Goal: Task Accomplishment & Management: Complete application form

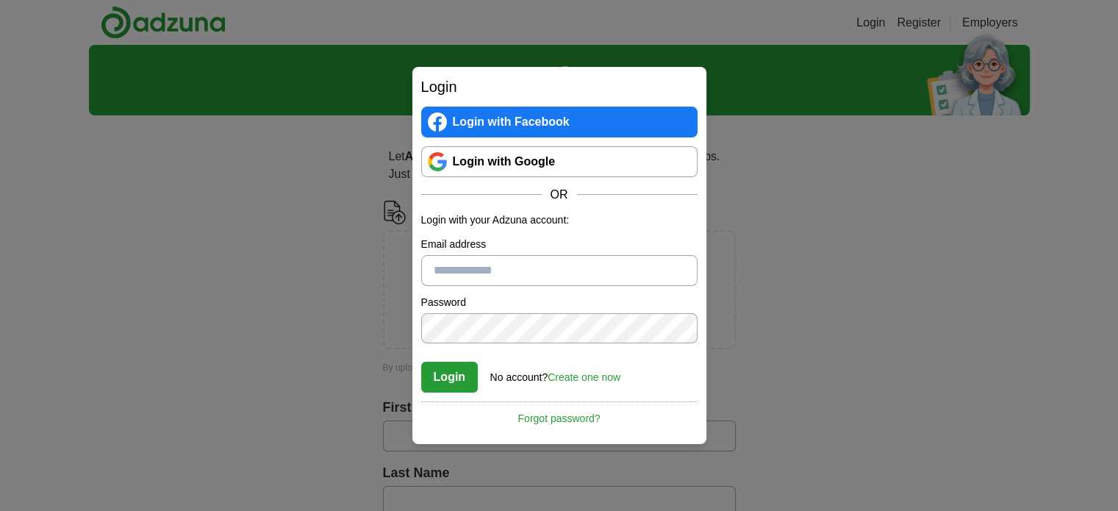
drag, startPoint x: 521, startPoint y: 161, endPoint x: 537, endPoint y: 178, distance: 23.9
click at [521, 162] on link "Login with Google" at bounding box center [559, 161] width 276 height 31
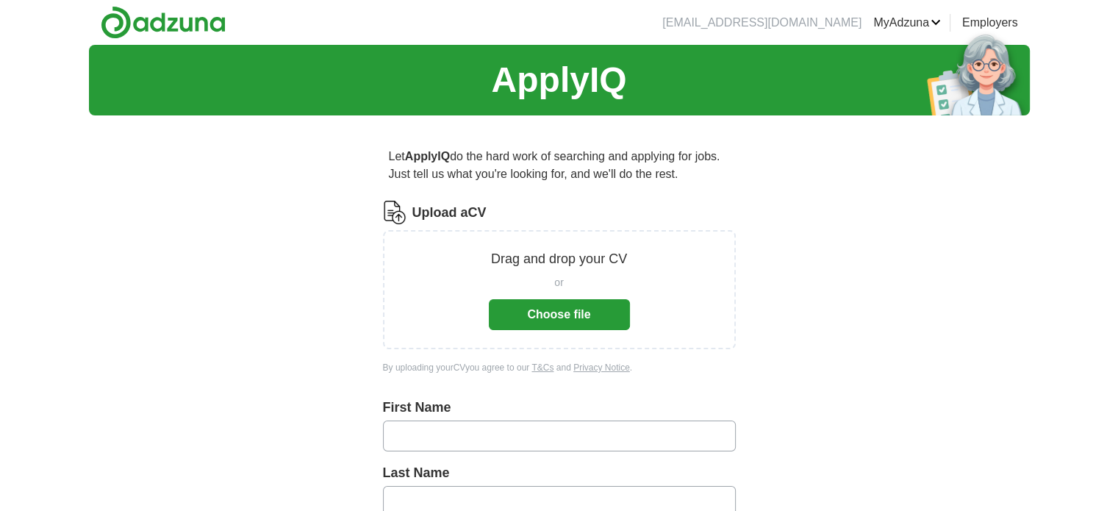
click at [567, 318] on button "Choose file" at bounding box center [559, 314] width 141 height 31
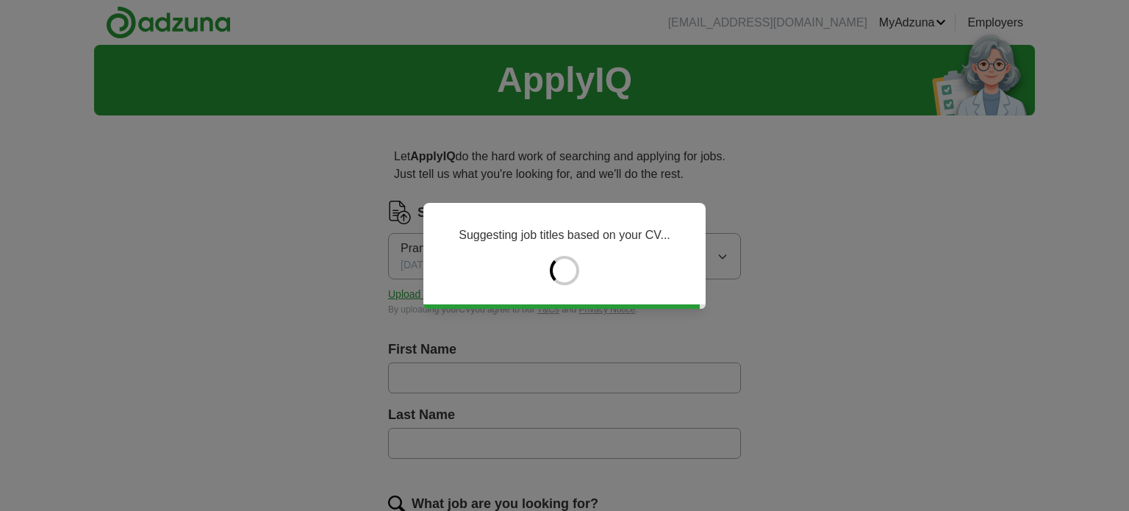
type input "******"
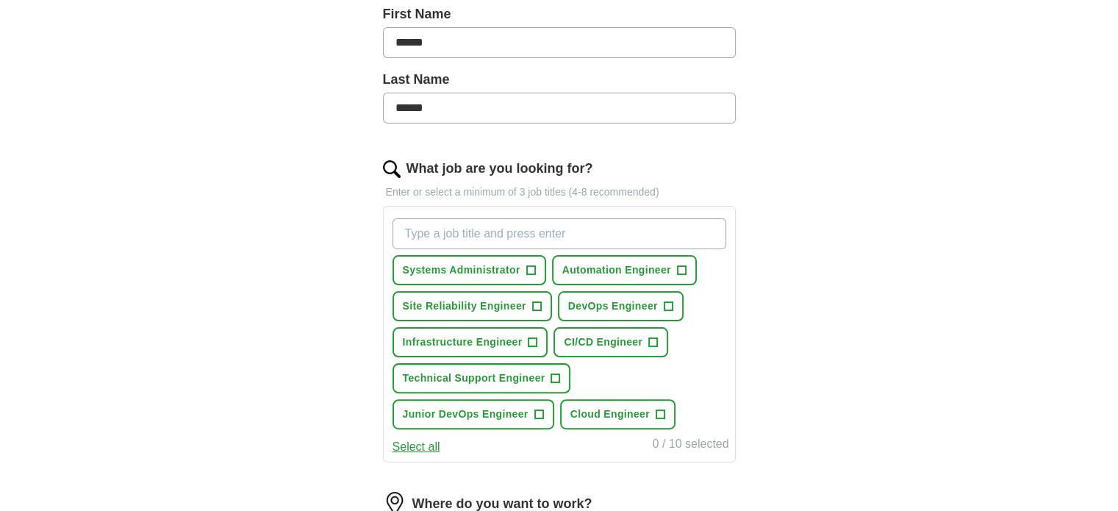
scroll to position [368, 0]
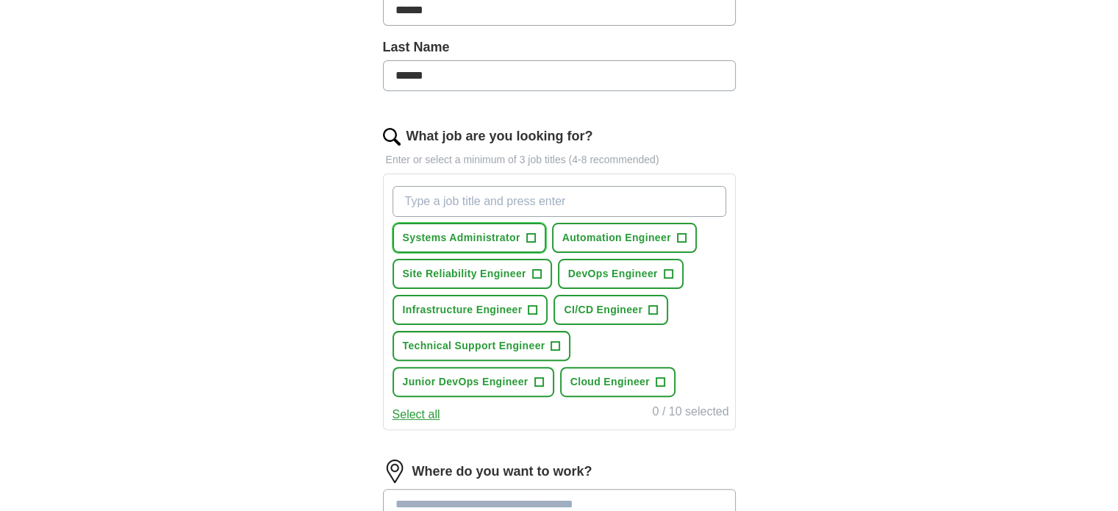
click at [532, 232] on span "+" at bounding box center [530, 238] width 9 height 12
click at [508, 271] on span "Site Reliability Engineer" at bounding box center [465, 273] width 124 height 15
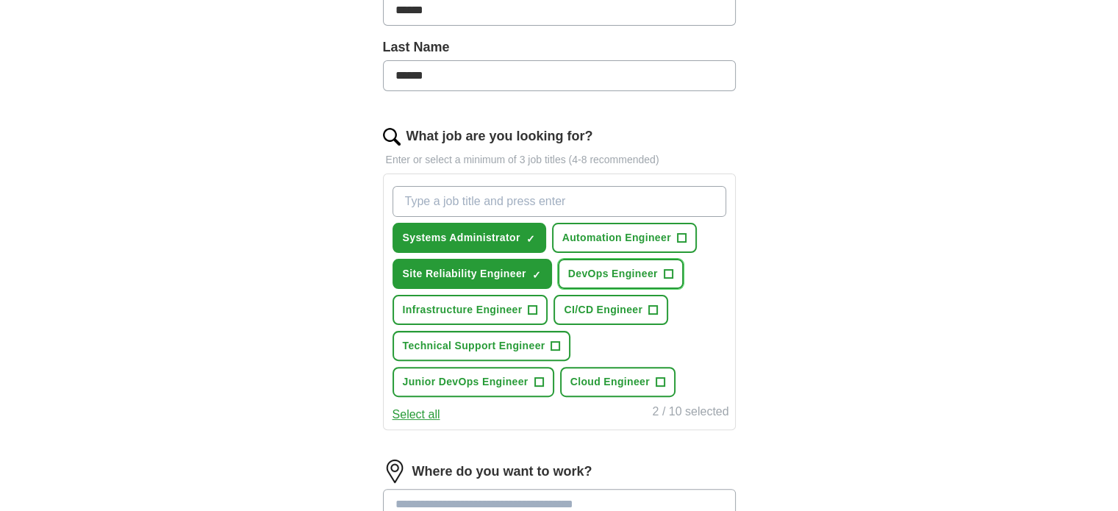
click at [582, 270] on span "DevOps Engineer" at bounding box center [613, 273] width 90 height 15
click at [479, 313] on span "Infrastructure Engineer" at bounding box center [463, 309] width 120 height 15
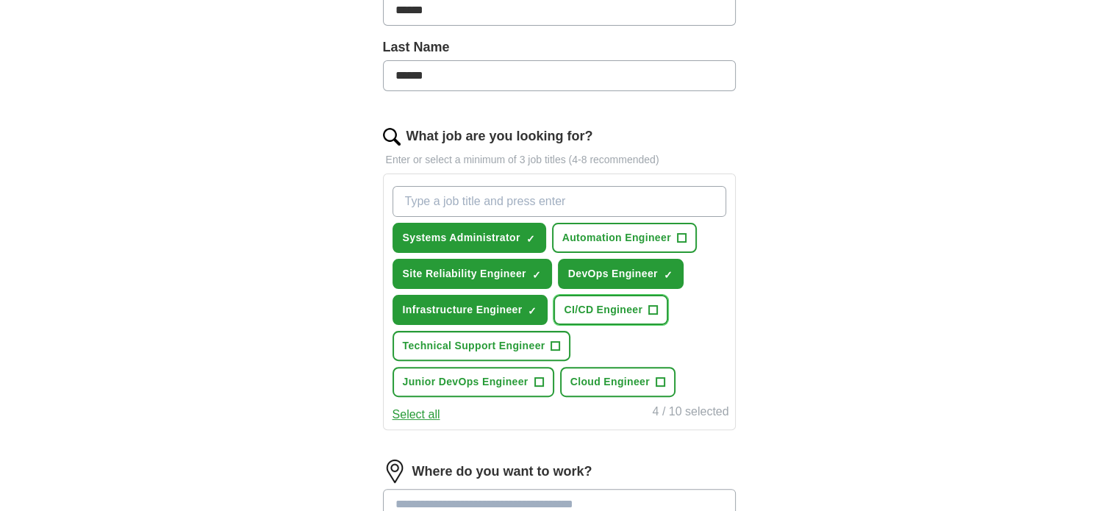
click at [582, 302] on span "CI/CD Engineer" at bounding box center [603, 309] width 79 height 15
click at [514, 348] on span "Technical Support Engineer" at bounding box center [474, 345] width 143 height 15
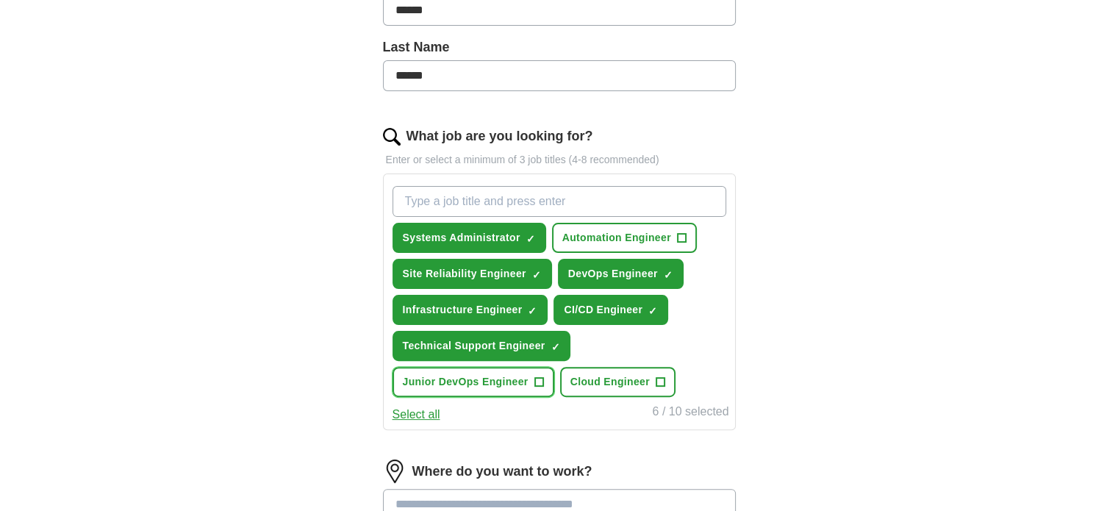
click at [495, 385] on button "Junior DevOps Engineer +" at bounding box center [474, 382] width 162 height 30
click at [606, 369] on button "Cloud Engineer +" at bounding box center [617, 382] width 115 height 30
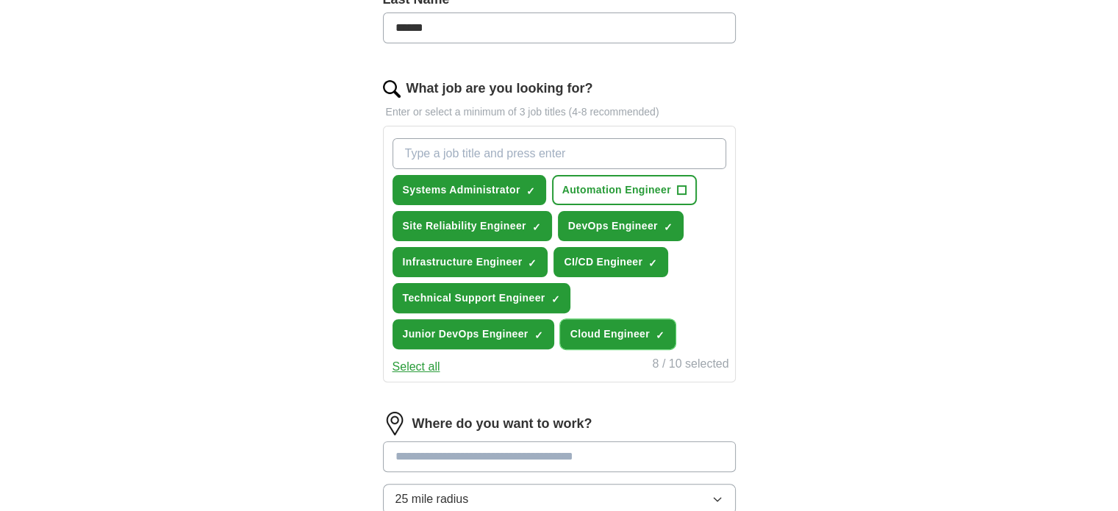
scroll to position [441, 0]
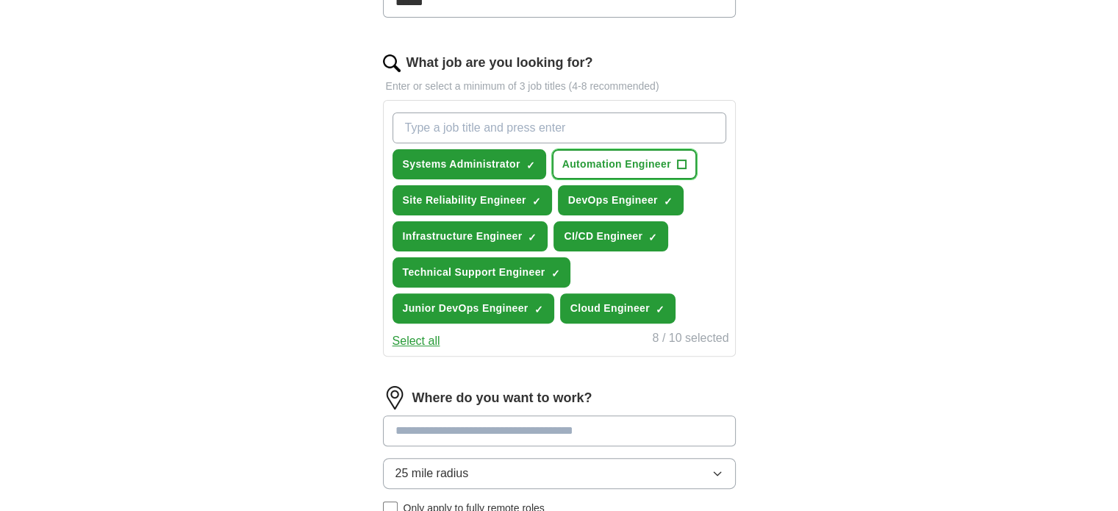
click at [623, 161] on span "Automation Engineer" at bounding box center [616, 164] width 109 height 15
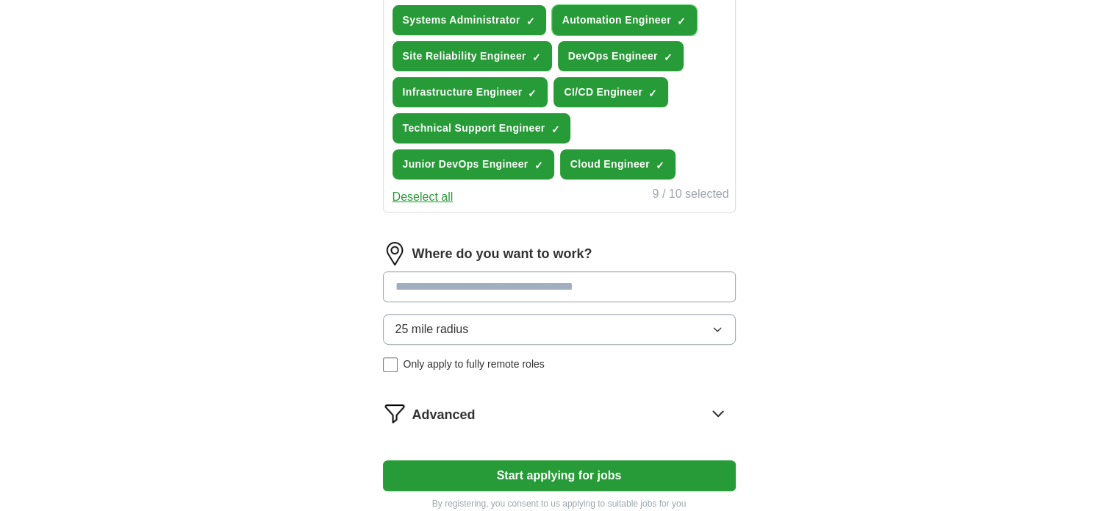
scroll to position [588, 0]
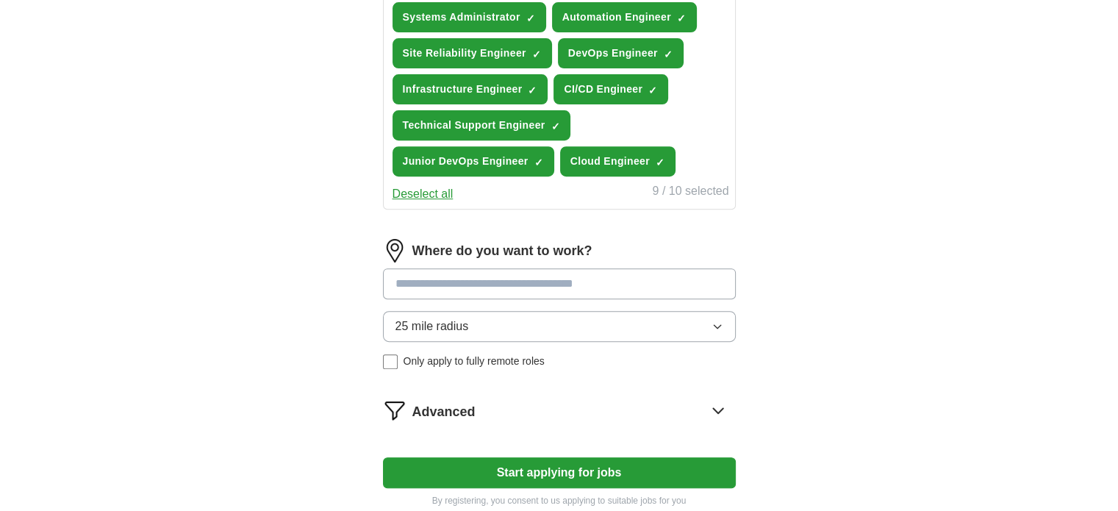
click at [503, 311] on button "25 mile radius" at bounding box center [559, 326] width 353 height 31
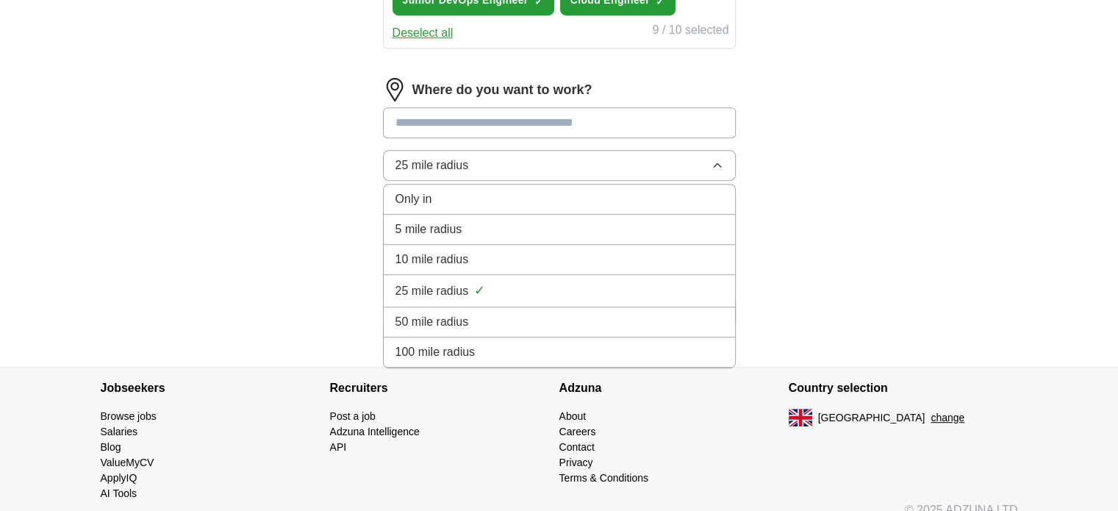
scroll to position [763, 0]
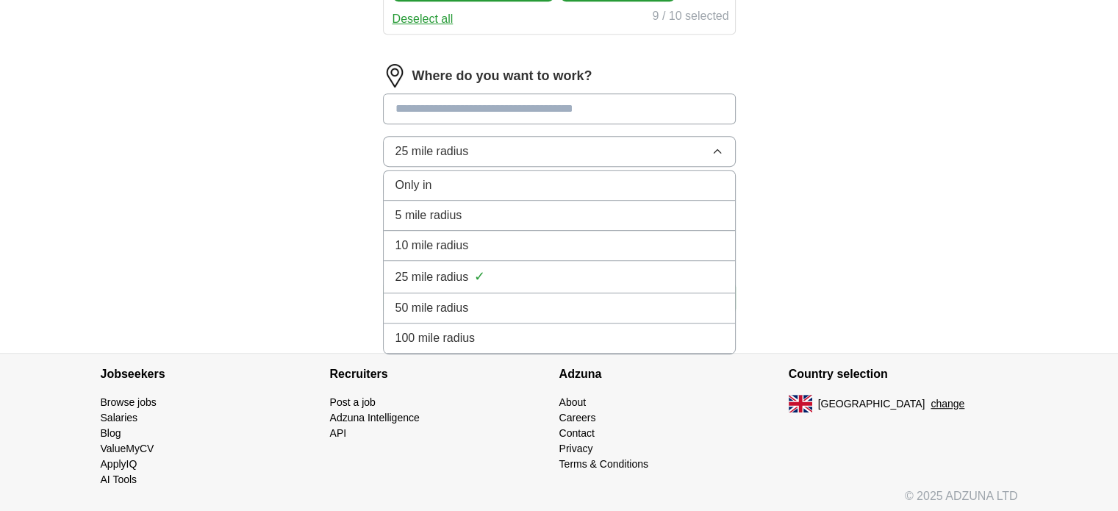
drag, startPoint x: 498, startPoint y: 330, endPoint x: 506, endPoint y: 329, distance: 8.2
click at [500, 329] on div "100 mile radius" at bounding box center [560, 338] width 328 height 18
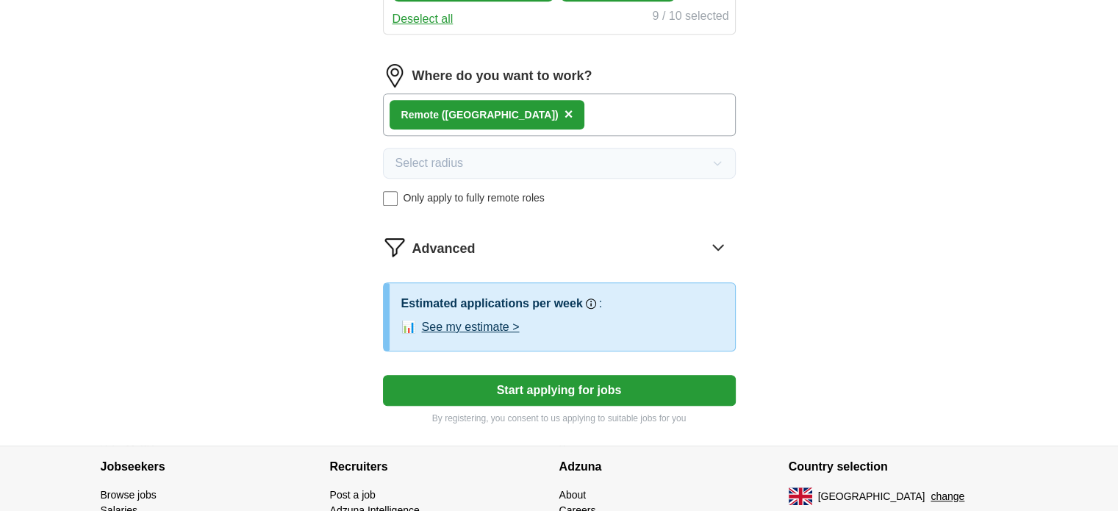
click at [394, 176] on div "Select radius Only apply to fully remote roles" at bounding box center [559, 177] width 353 height 58
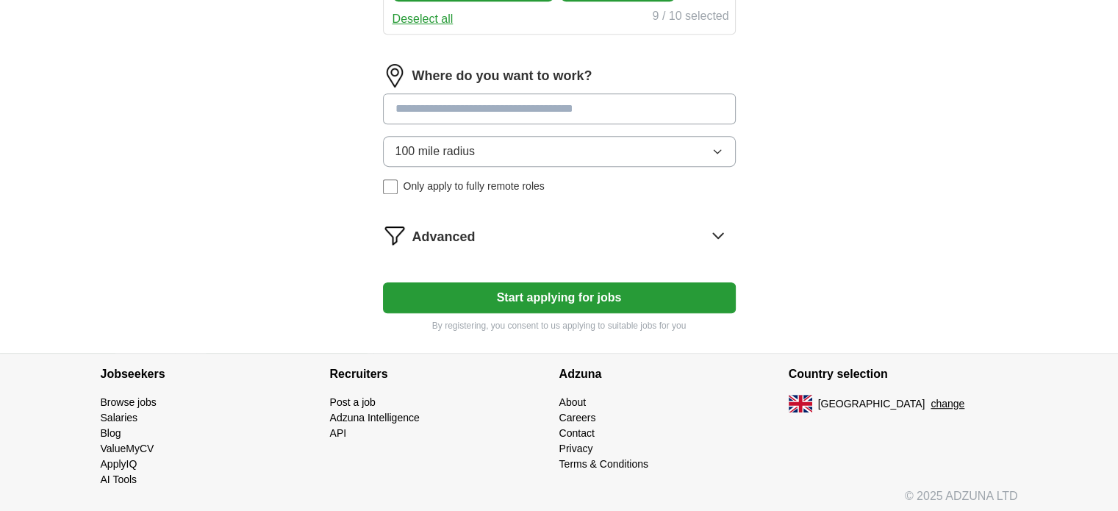
click at [520, 106] on input at bounding box center [559, 108] width 353 height 31
type input "*"
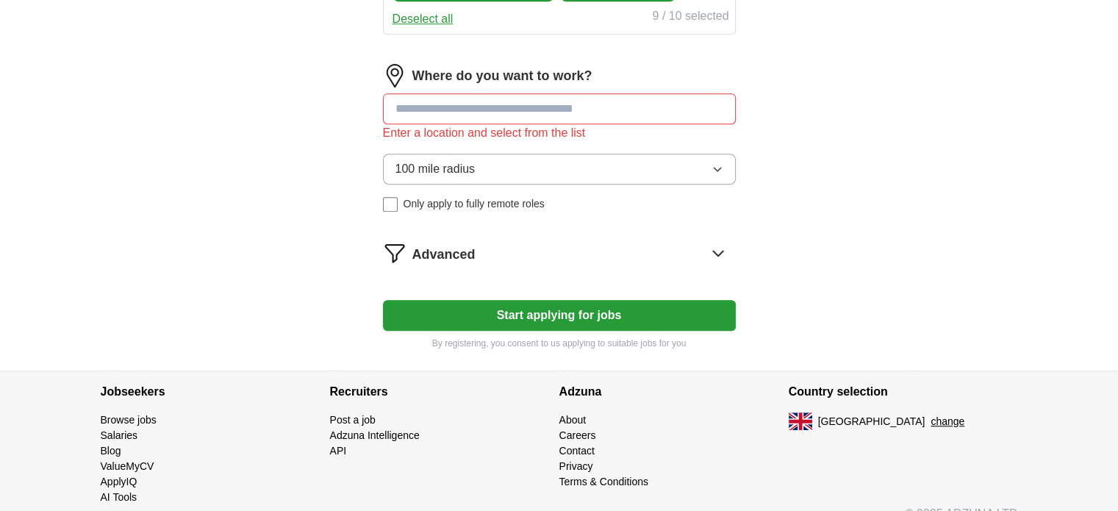
click at [571, 110] on input at bounding box center [559, 108] width 353 height 31
click at [592, 304] on button "Start applying for jobs" at bounding box center [559, 315] width 353 height 31
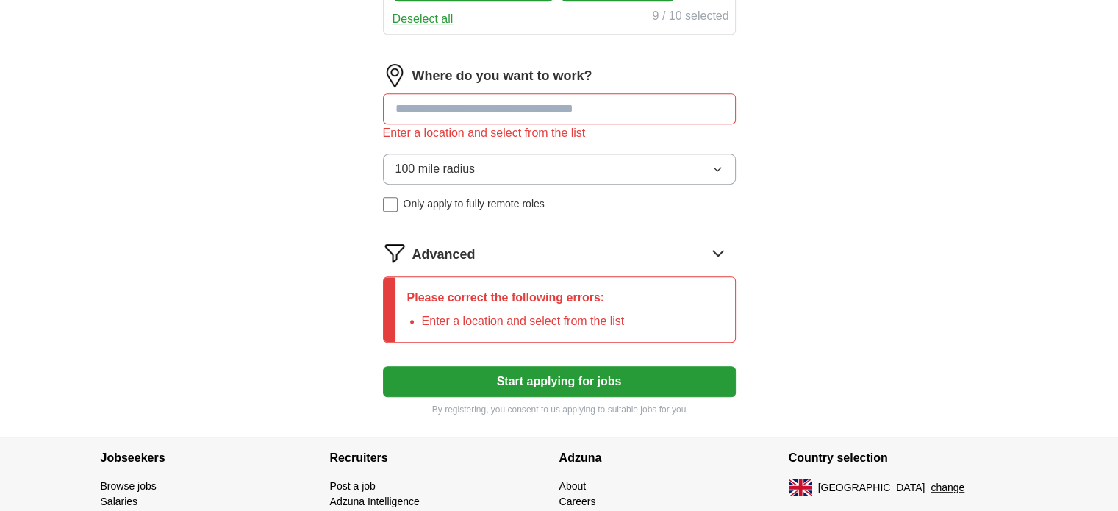
click at [554, 112] on input at bounding box center [559, 108] width 353 height 31
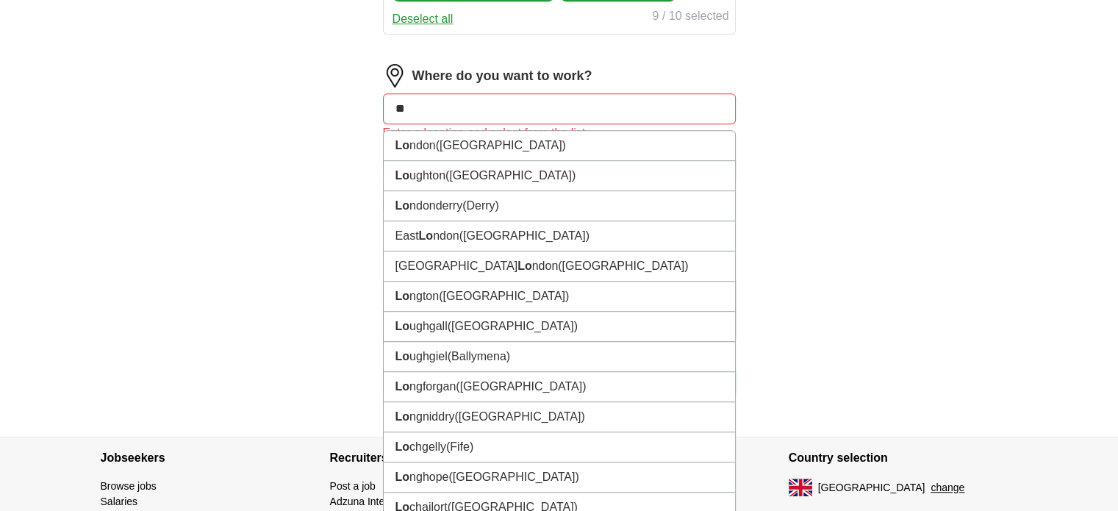
type input "*"
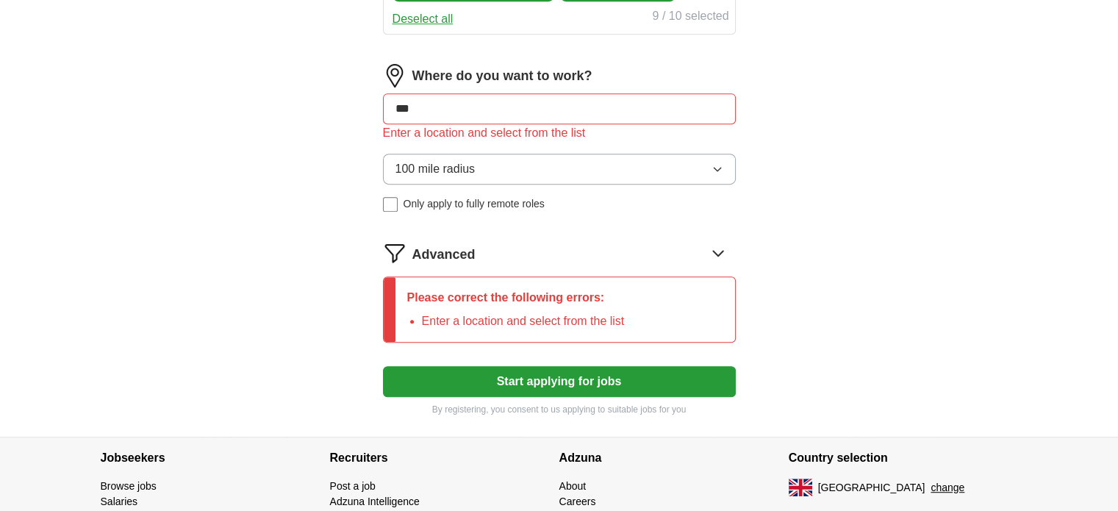
type input "****"
click at [535, 115] on input "****" at bounding box center [559, 108] width 353 height 31
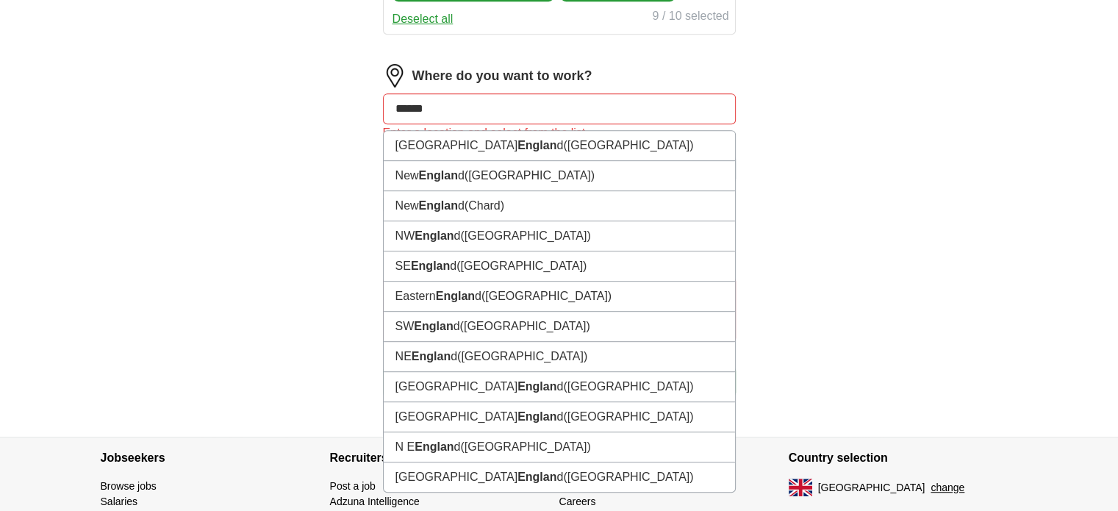
type input "*******"
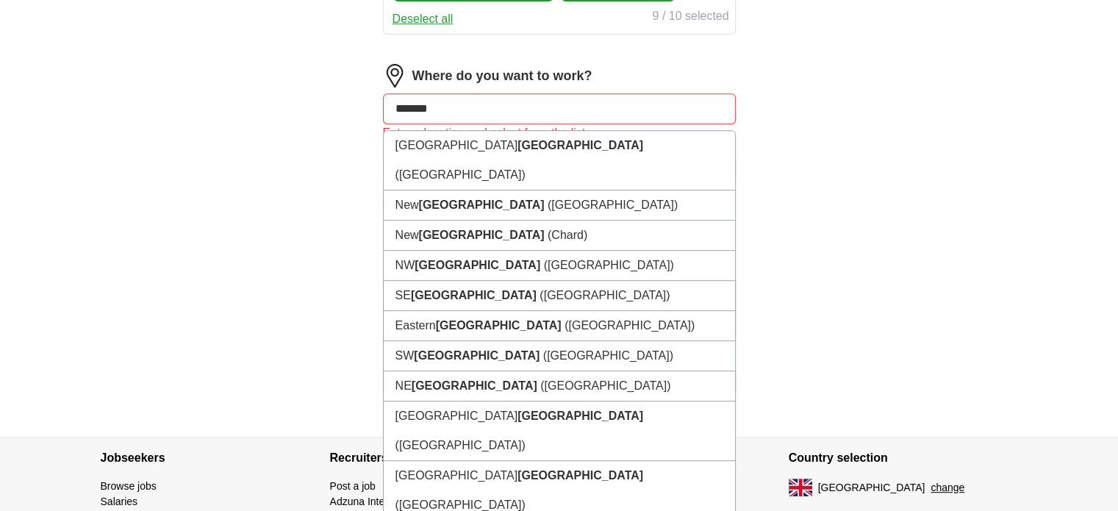
drag, startPoint x: 497, startPoint y: 102, endPoint x: 348, endPoint y: 101, distance: 148.5
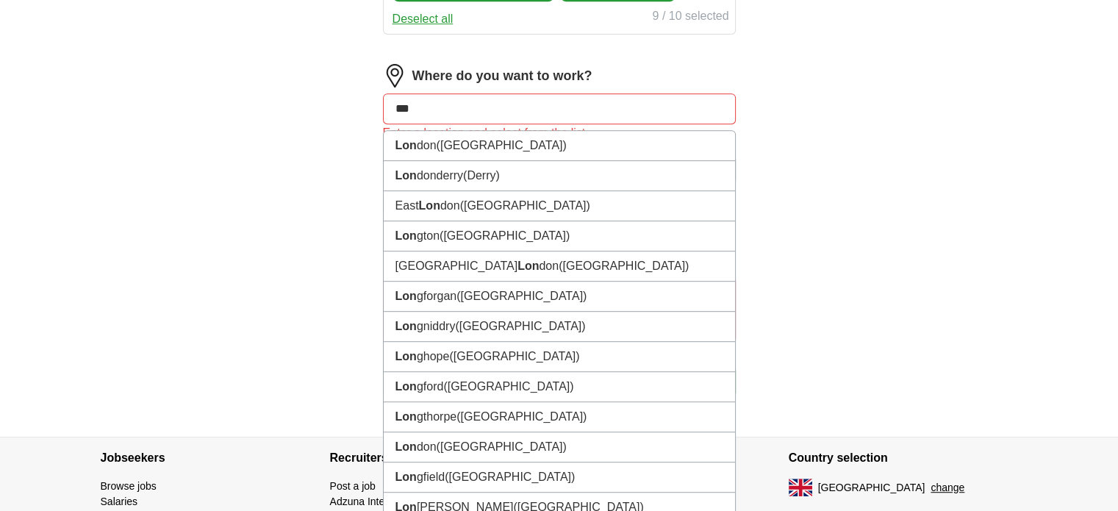
type input "****"
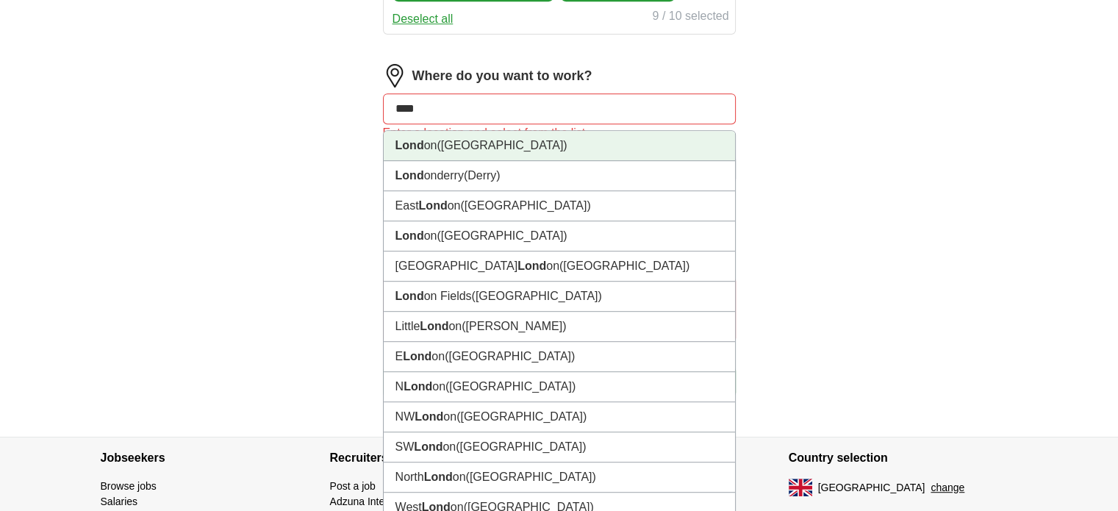
drag, startPoint x: 421, startPoint y: 149, endPoint x: 448, endPoint y: 136, distance: 30.6
click at [421, 140] on strong "Lond" at bounding box center [410, 145] width 29 height 12
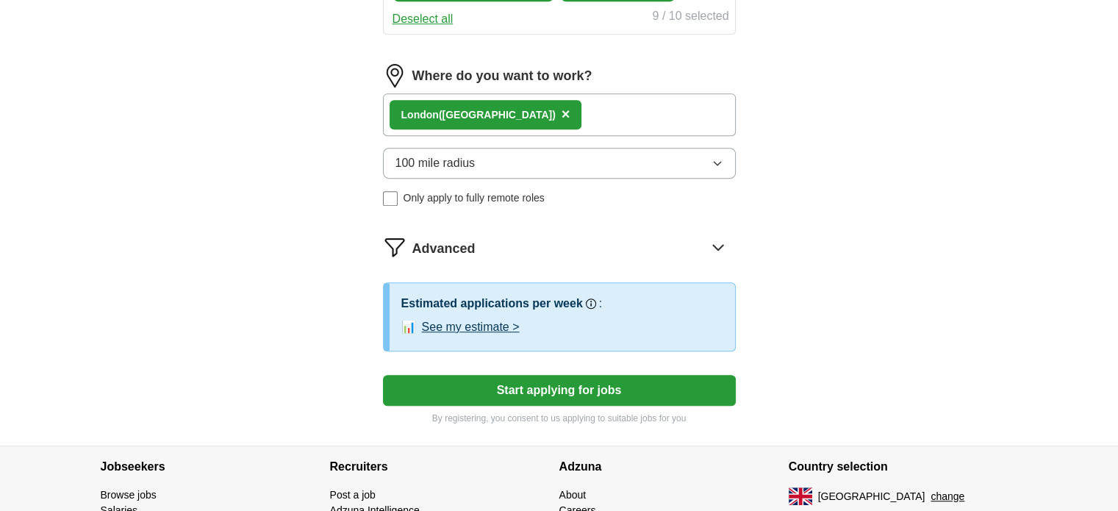
click at [516, 116] on div "Lond on (UK) ×" at bounding box center [559, 114] width 353 height 43
drag, startPoint x: 513, startPoint y: 105, endPoint x: 521, endPoint y: 107, distance: 7.7
click at [515, 106] on div "Lond on (UK) ×" at bounding box center [559, 114] width 353 height 43
click at [599, 106] on div "Lond on (UK) ×" at bounding box center [559, 114] width 353 height 43
click at [604, 104] on div "Lond on (UK) ×" at bounding box center [559, 114] width 353 height 43
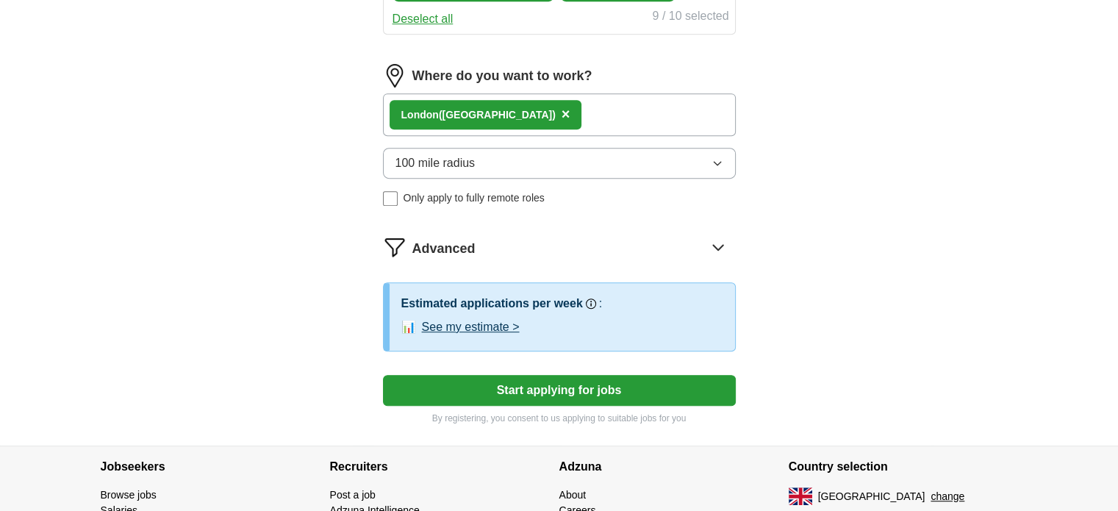
drag, startPoint x: 604, startPoint y: 103, endPoint x: 568, endPoint y: 102, distance: 36.0
click at [577, 102] on div "Lond on (UK) ×" at bounding box center [559, 114] width 353 height 43
drag, startPoint x: 518, startPoint y: 104, endPoint x: 482, endPoint y: 104, distance: 35.3
click at [517, 104] on div "Lond on (UK) ×" at bounding box center [559, 114] width 353 height 43
click at [519, 106] on div "Lond on (UK) ×" at bounding box center [559, 114] width 353 height 43
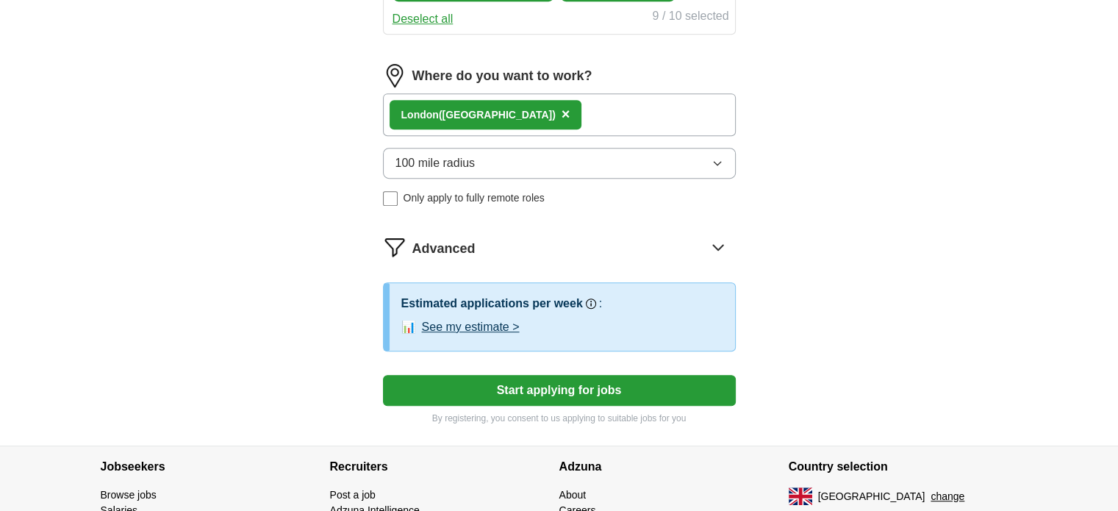
click at [519, 106] on div "Lond on (UK) ×" at bounding box center [559, 114] width 353 height 43
click at [520, 107] on div "Lond on (UK) ×" at bounding box center [559, 114] width 353 height 43
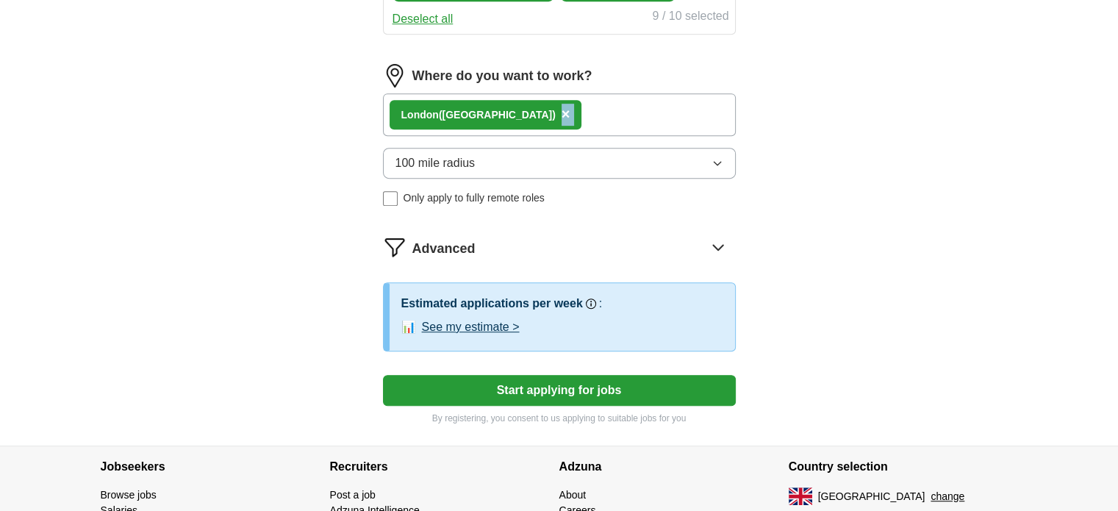
click at [520, 107] on div "Lond on (UK) ×" at bounding box center [559, 114] width 353 height 43
click at [629, 111] on div "Lond on (UK) ×" at bounding box center [559, 114] width 353 height 43
click at [562, 108] on span "×" at bounding box center [566, 114] width 9 height 16
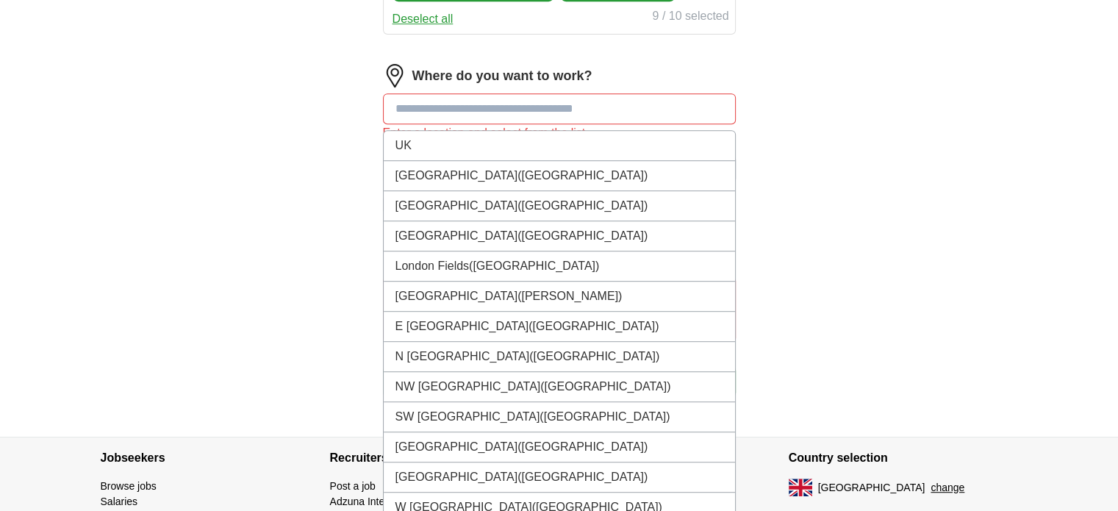
click at [488, 108] on input at bounding box center [559, 108] width 353 height 31
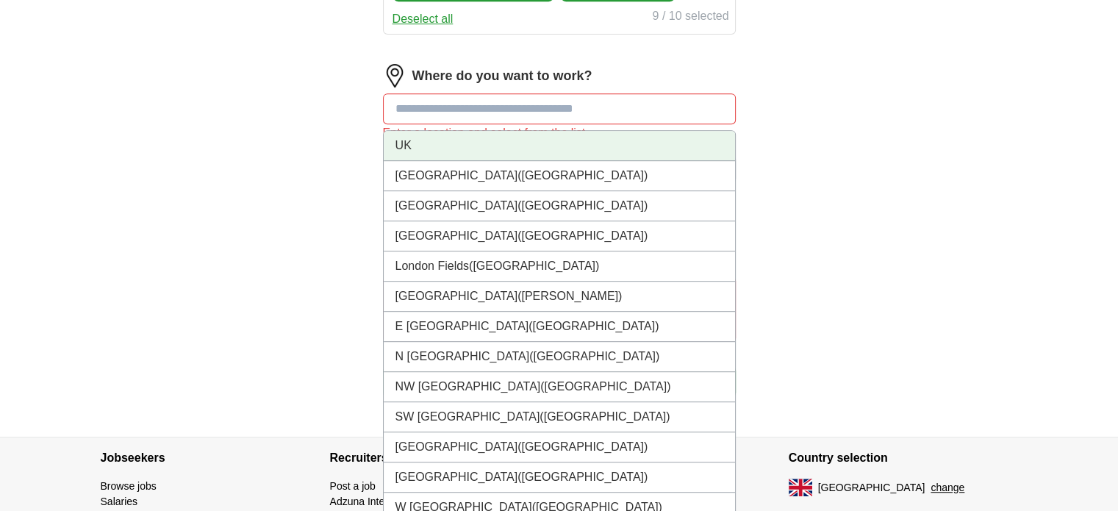
click at [551, 148] on li "UK" at bounding box center [559, 146] width 351 height 30
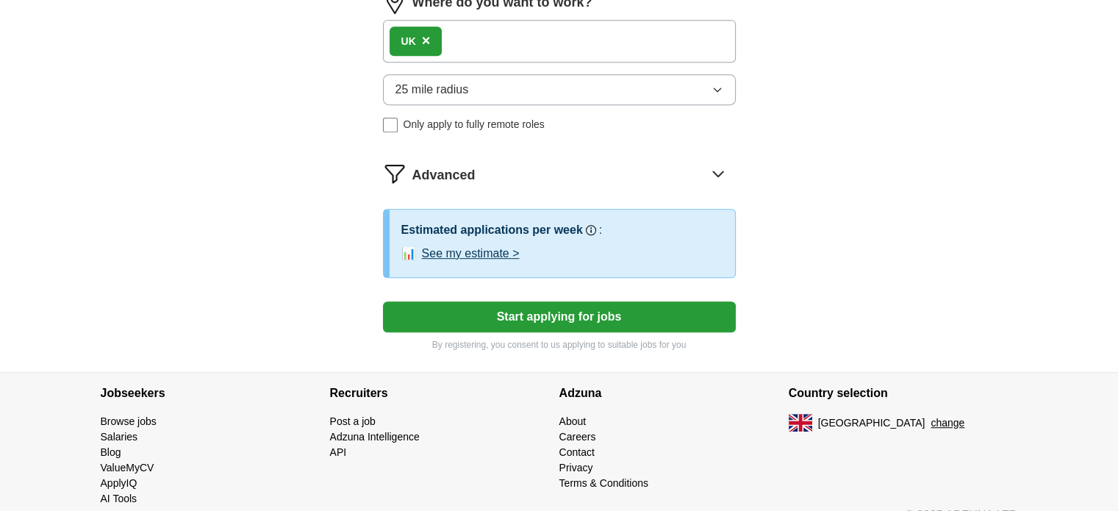
click at [626, 308] on button "Start applying for jobs" at bounding box center [559, 316] width 353 height 31
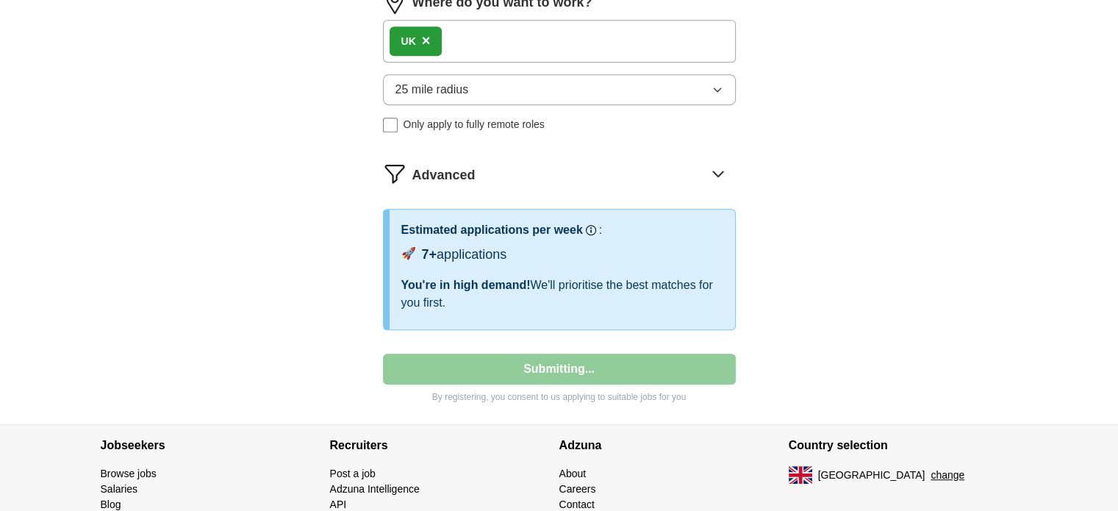
select select "**"
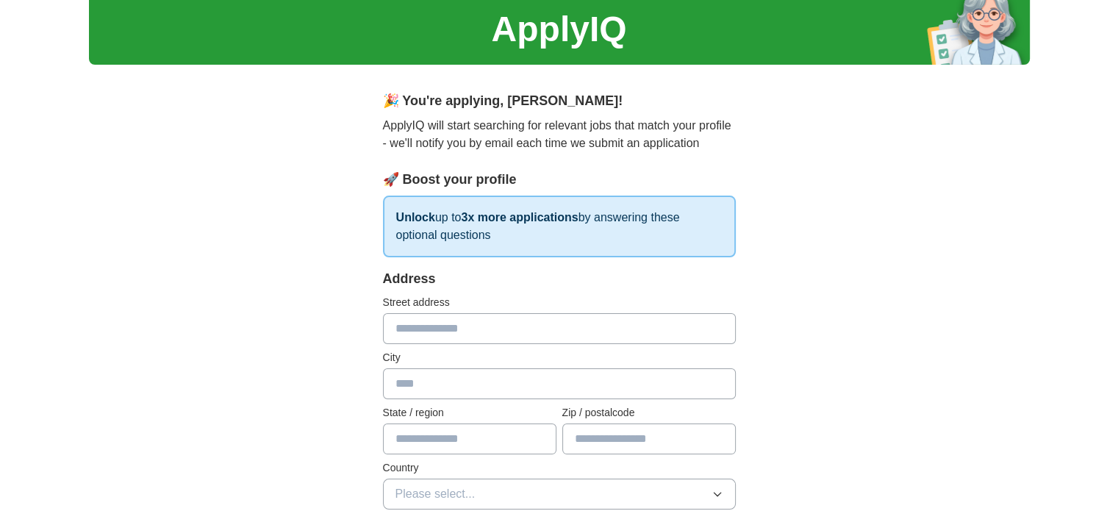
scroll to position [0, 0]
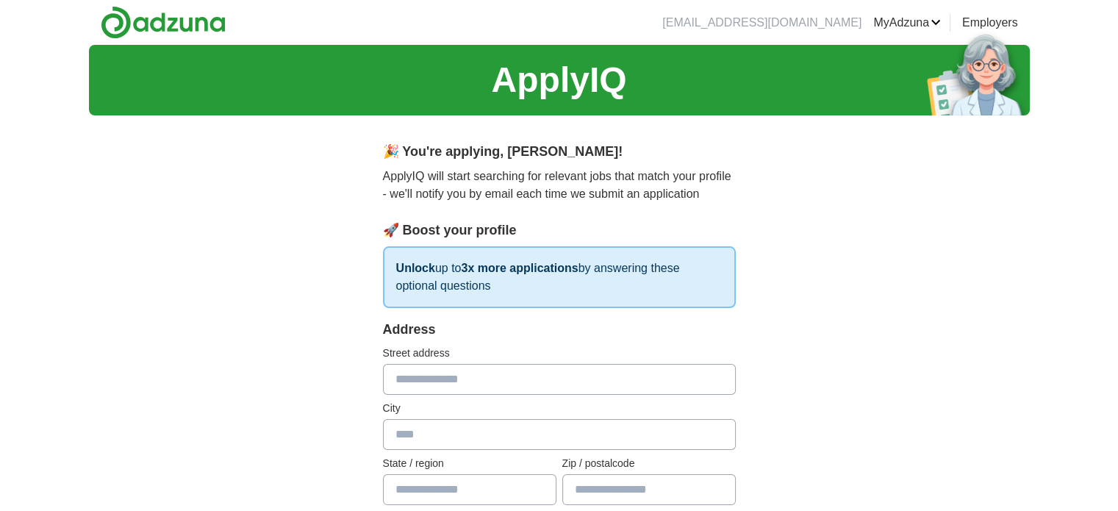
click at [521, 387] on input "text" at bounding box center [559, 379] width 353 height 31
type input "**"
type input "**********"
type input "*******"
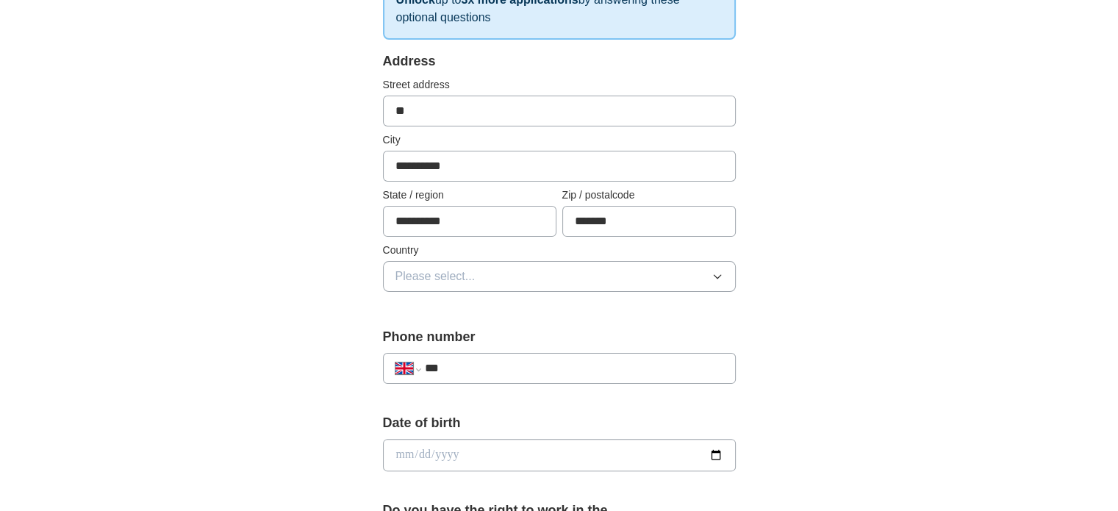
scroll to position [294, 0]
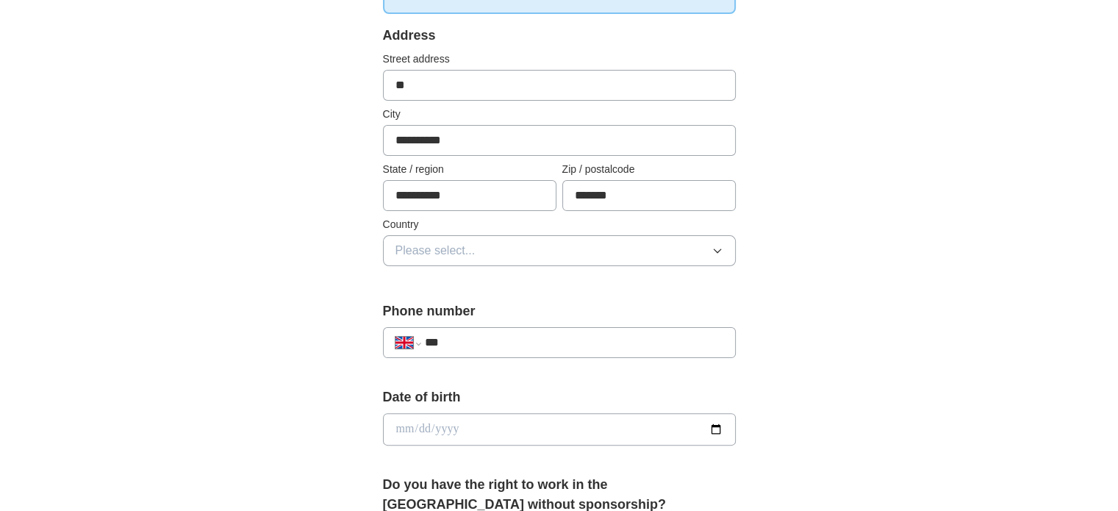
click at [524, 248] on button "Please select..." at bounding box center [559, 250] width 353 height 31
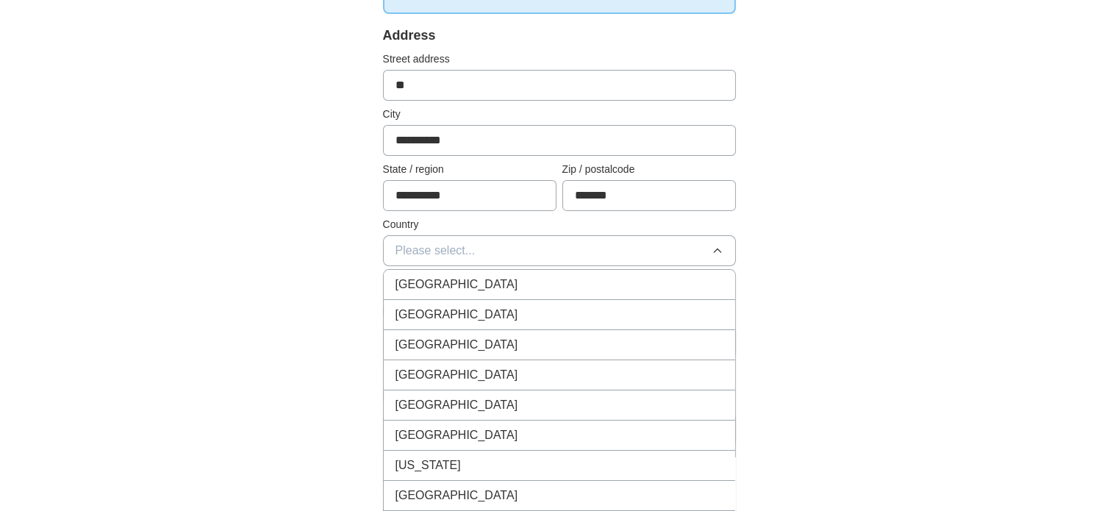
click at [535, 284] on div "[GEOGRAPHIC_DATA]" at bounding box center [560, 285] width 328 height 18
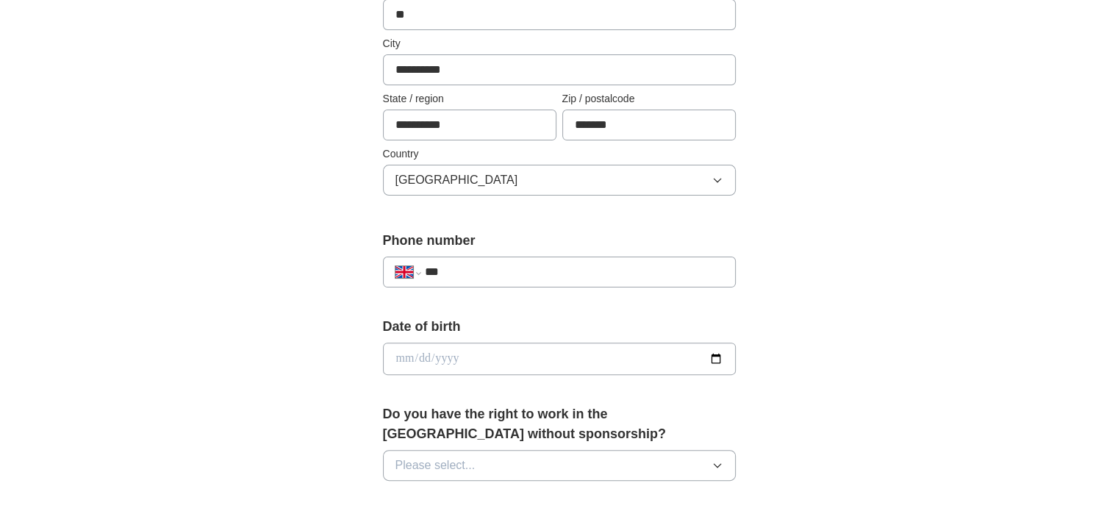
scroll to position [441, 0]
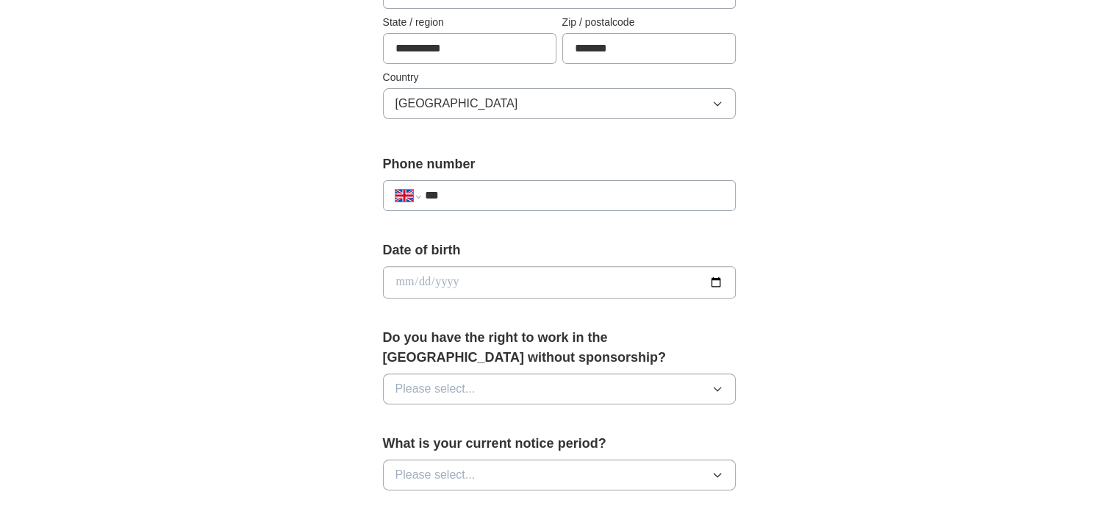
click at [532, 187] on input "***" at bounding box center [573, 196] width 299 height 18
type input "**********"
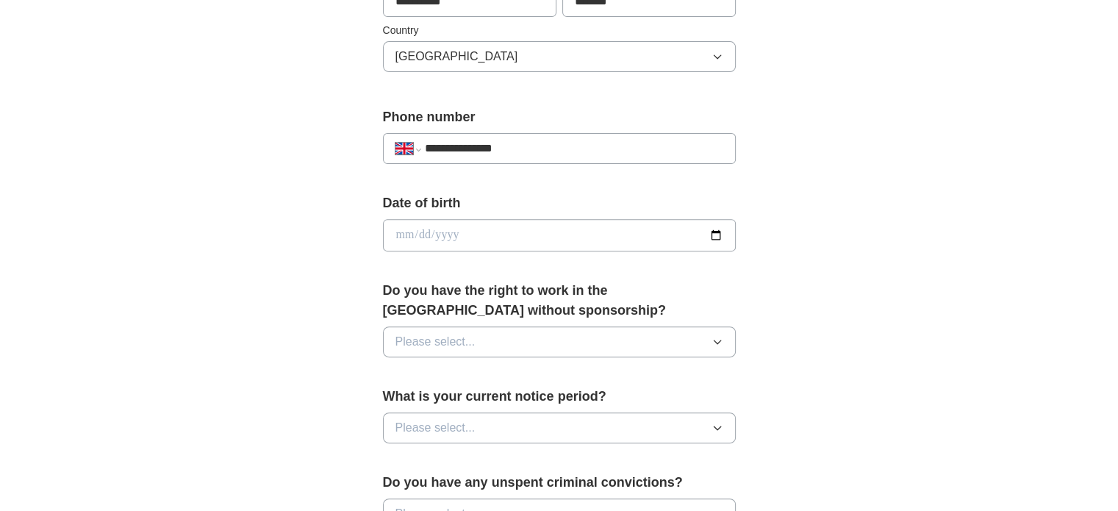
scroll to position [515, 0]
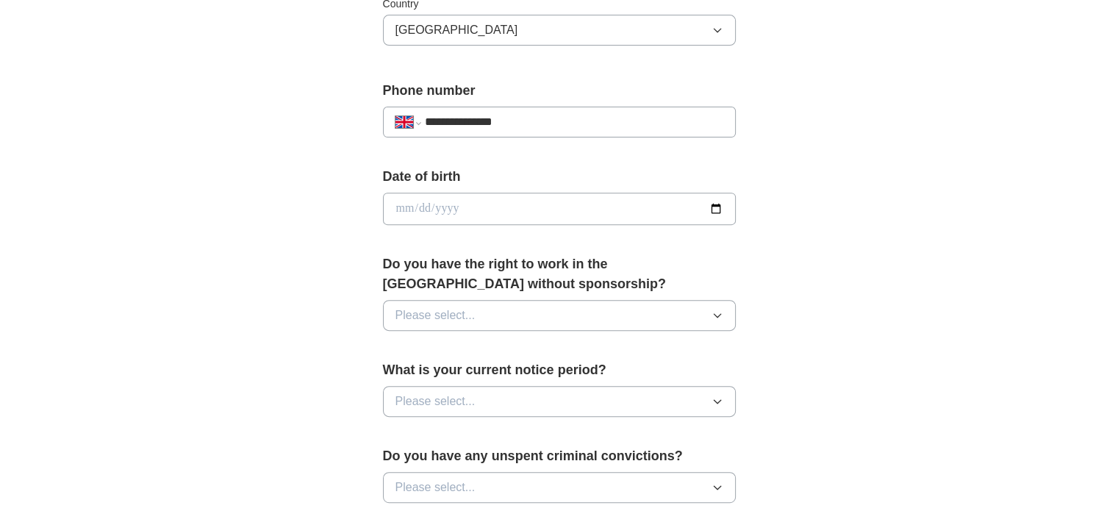
click at [482, 199] on input "date" at bounding box center [559, 209] width 353 height 32
type input "**********"
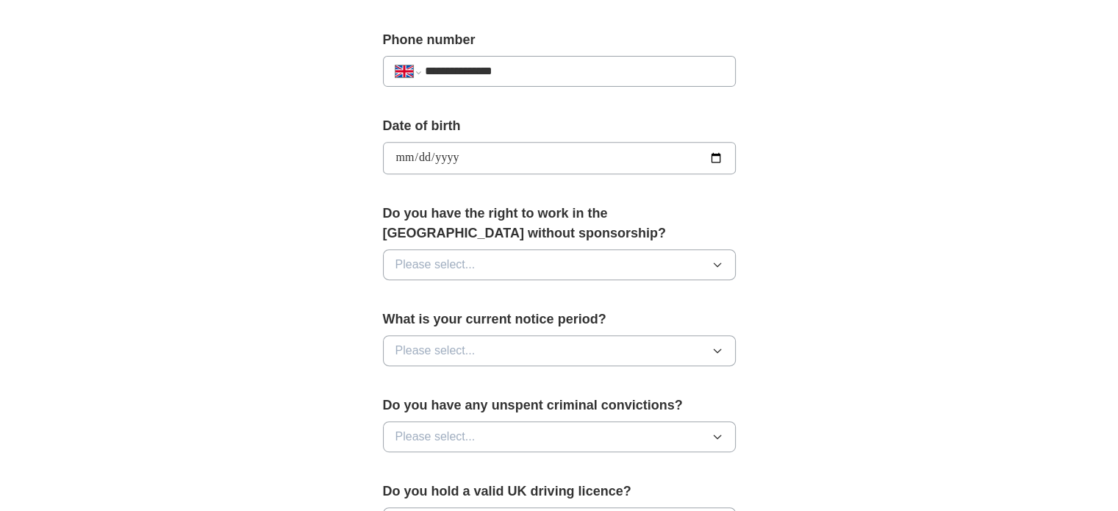
scroll to position [588, 0]
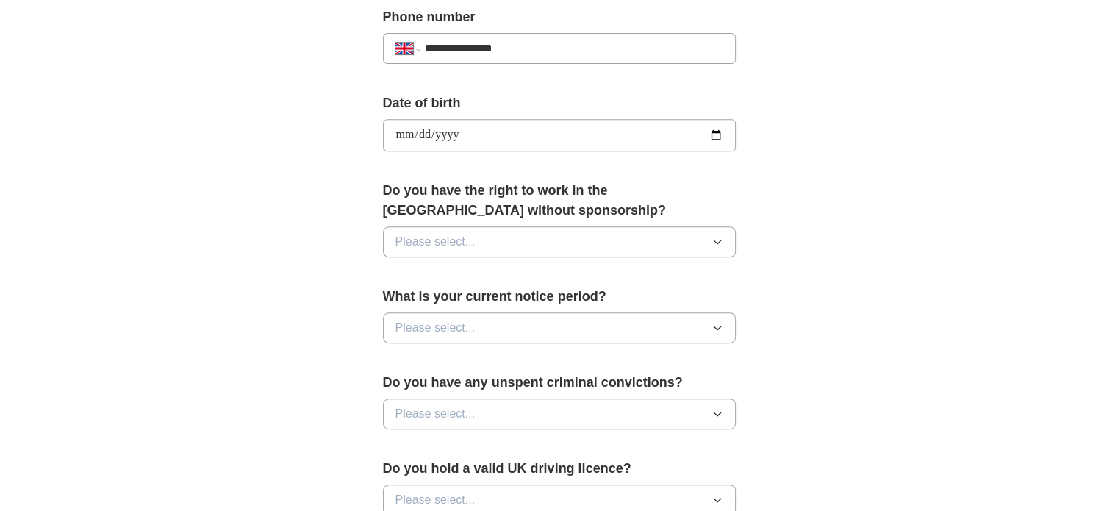
click at [633, 245] on button "Please select..." at bounding box center [559, 241] width 353 height 31
click at [573, 277] on div "Yes" at bounding box center [560, 276] width 328 height 18
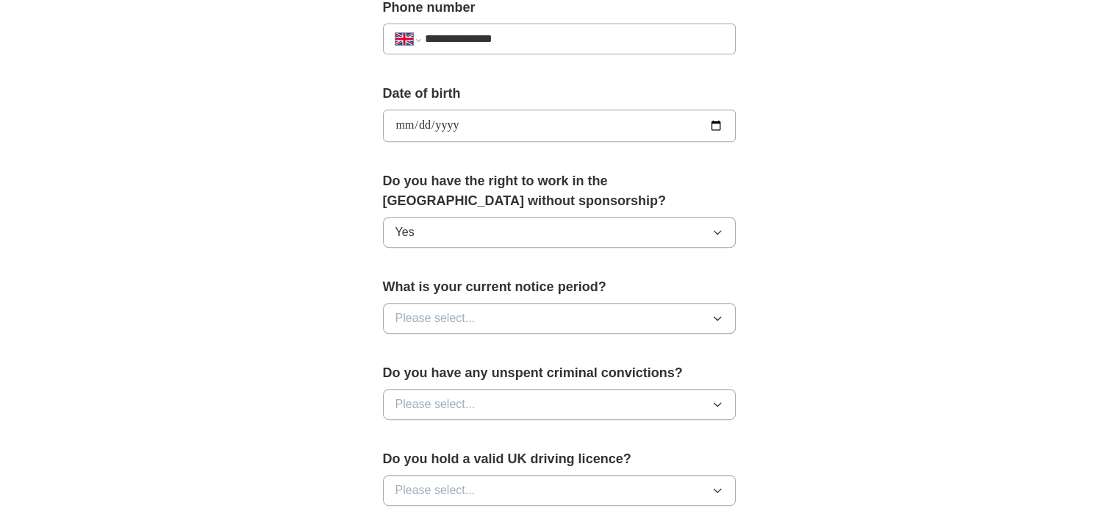
scroll to position [662, 0]
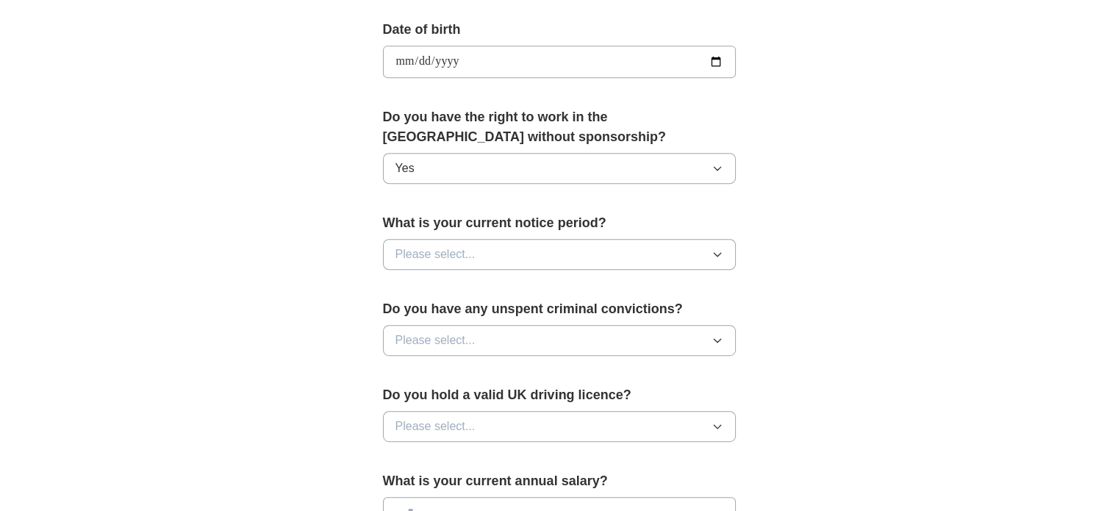
click at [585, 255] on button "Please select..." at bounding box center [559, 254] width 353 height 31
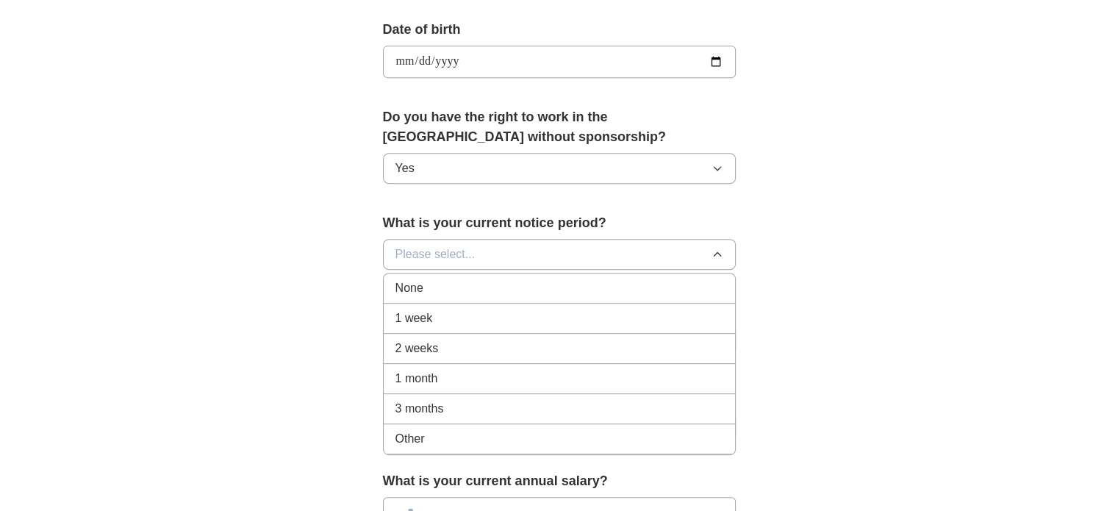
click at [561, 311] on div "1 week" at bounding box center [560, 319] width 328 height 18
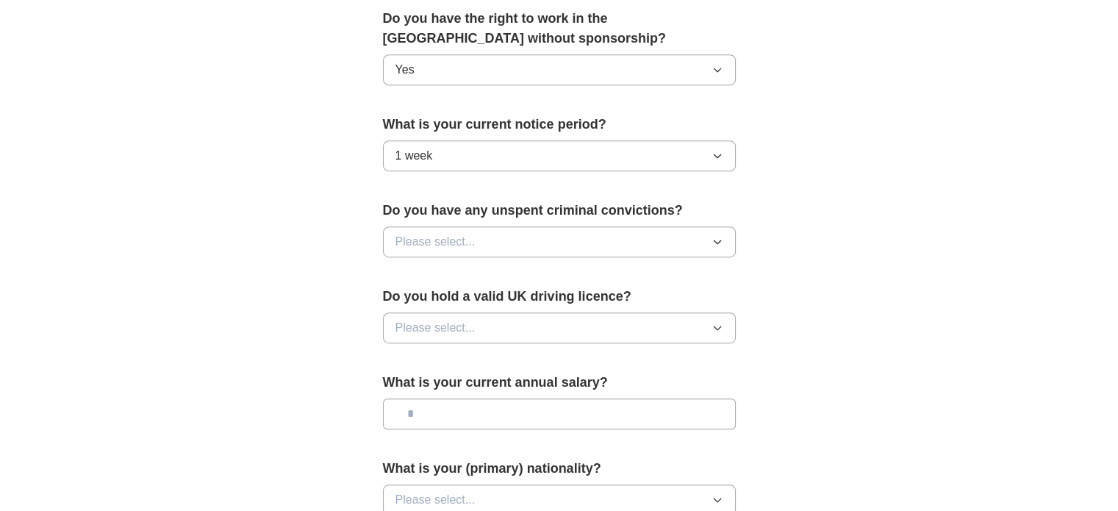
scroll to position [809, 0]
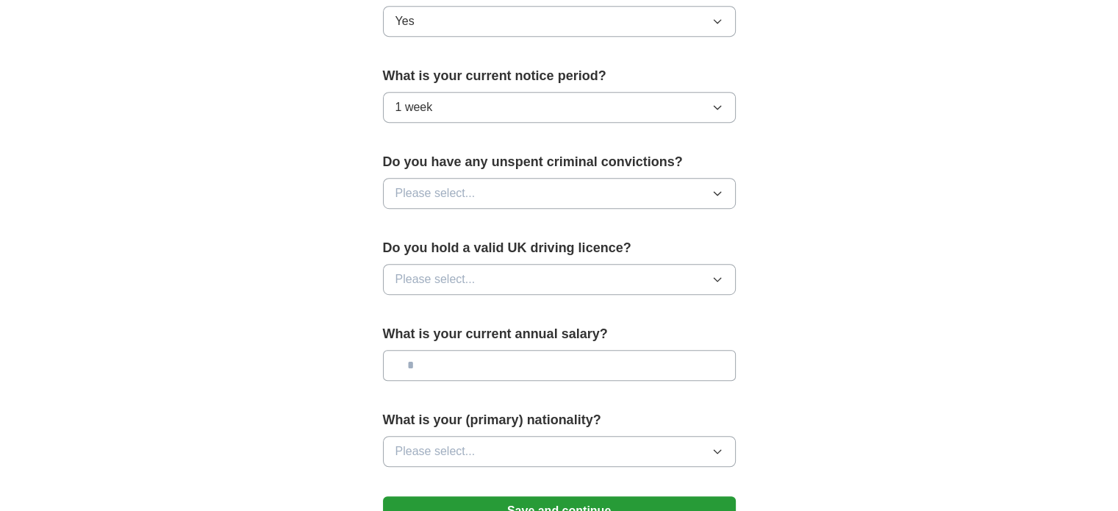
click at [563, 178] on button "Please select..." at bounding box center [559, 193] width 353 height 31
click at [550, 257] on div "No" at bounding box center [560, 258] width 328 height 18
click at [546, 271] on button "Please select..." at bounding box center [559, 279] width 353 height 31
drag, startPoint x: 522, startPoint y: 335, endPoint x: 527, endPoint y: 326, distance: 10.2
click at [523, 335] on div "No" at bounding box center [560, 344] width 328 height 18
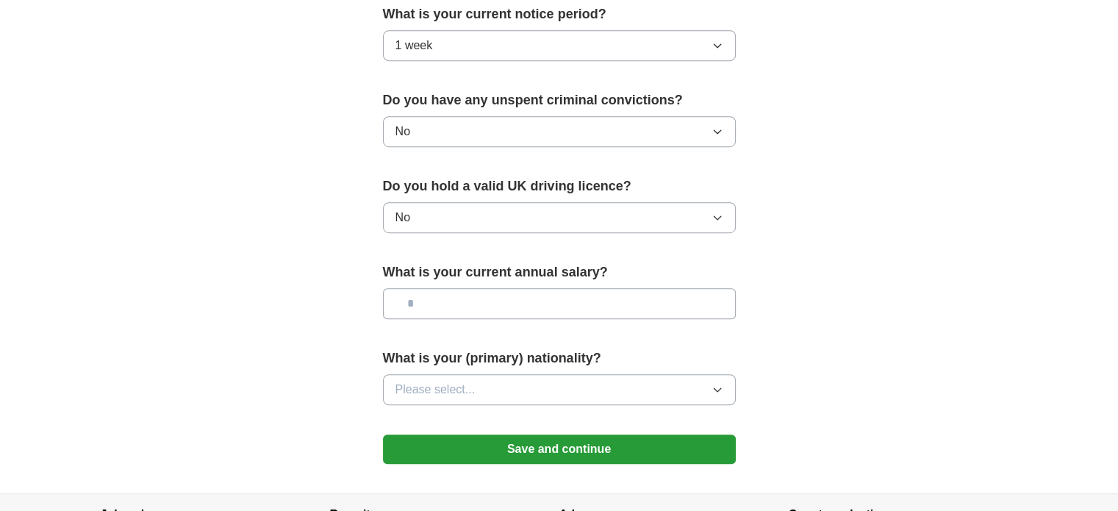
scroll to position [956, 0]
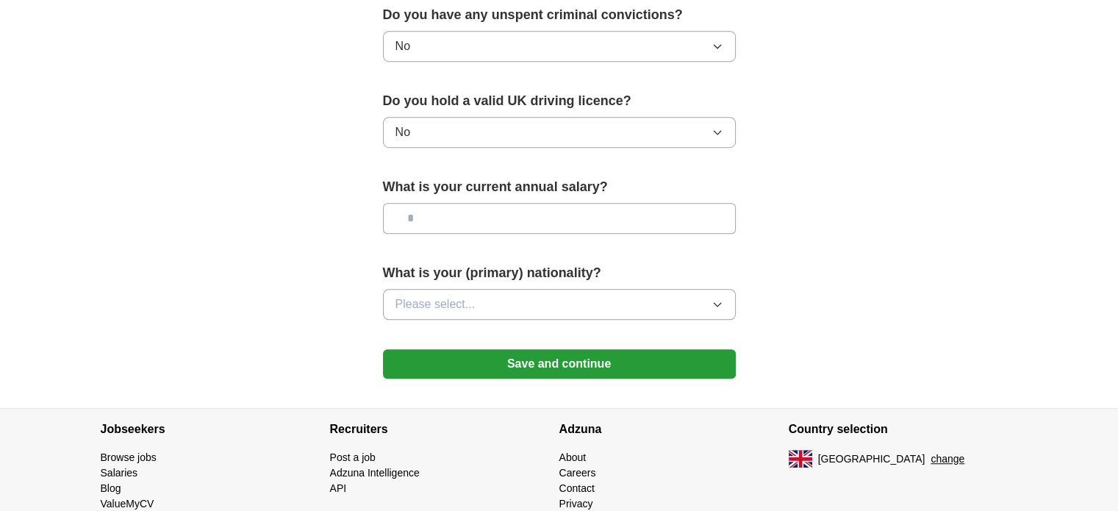
click at [530, 214] on input "text" at bounding box center [559, 218] width 353 height 31
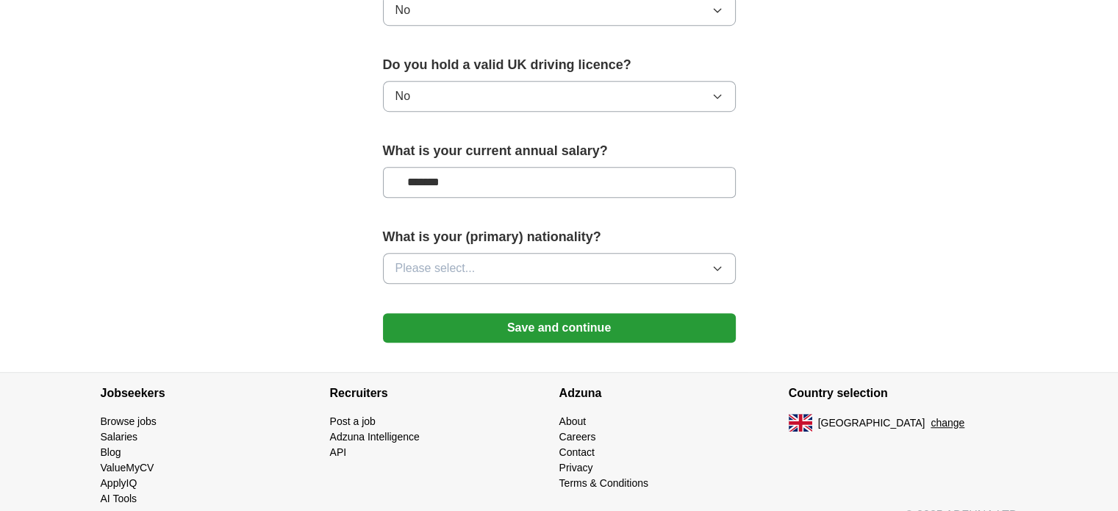
scroll to position [1012, 0]
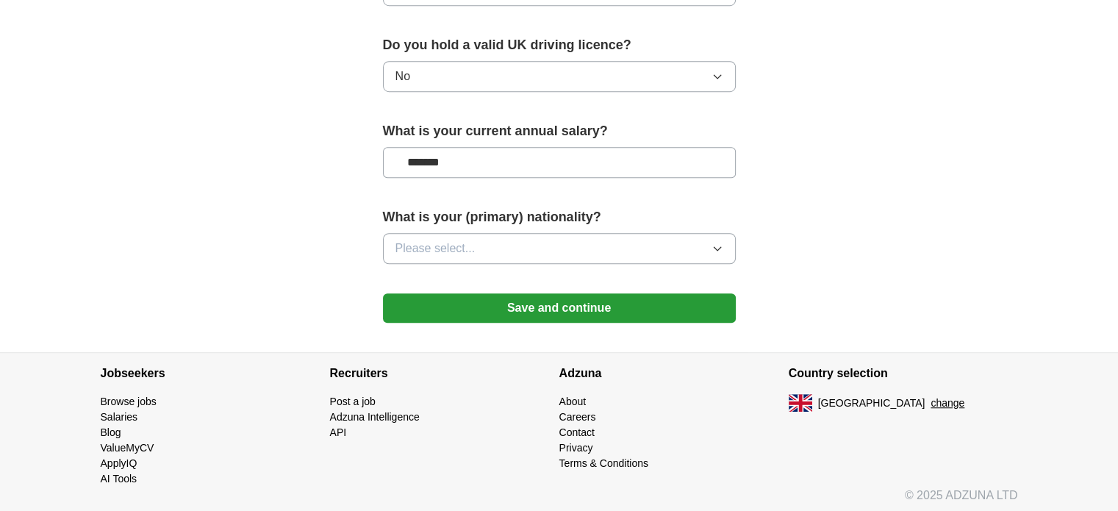
type input "*******"
click at [547, 233] on button "Please select..." at bounding box center [559, 248] width 353 height 31
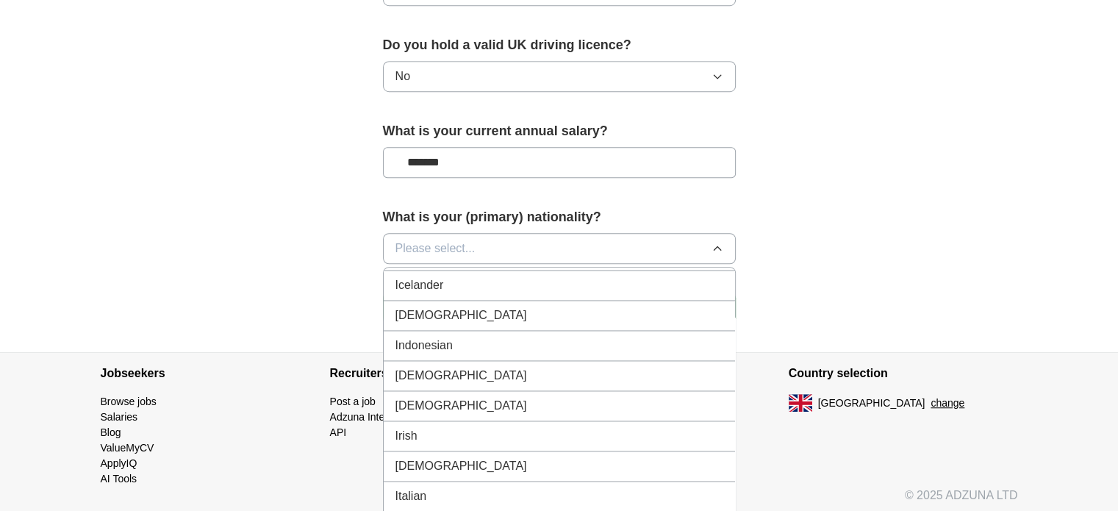
scroll to position [2353, 0]
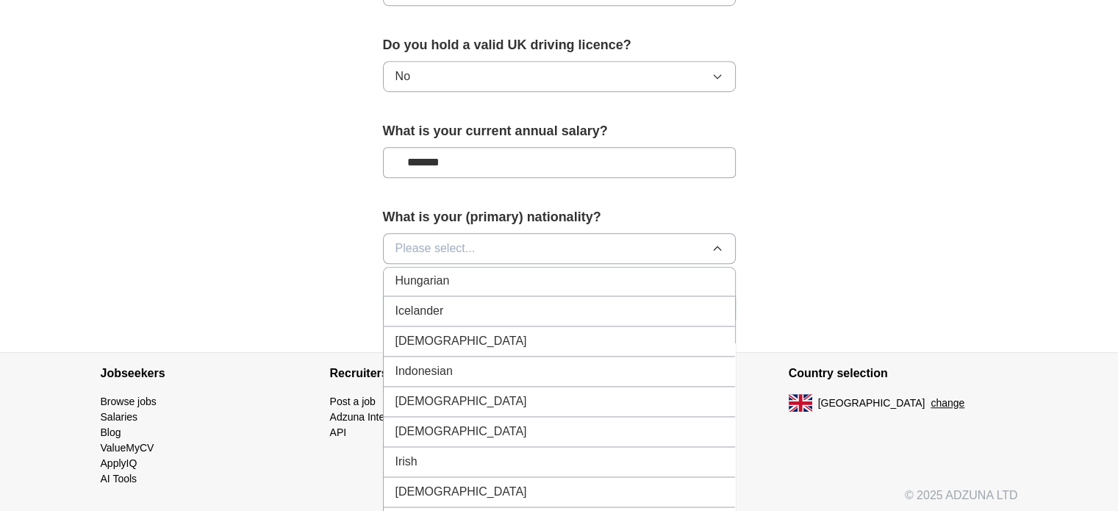
click at [482, 332] on div "Indian" at bounding box center [560, 341] width 328 height 18
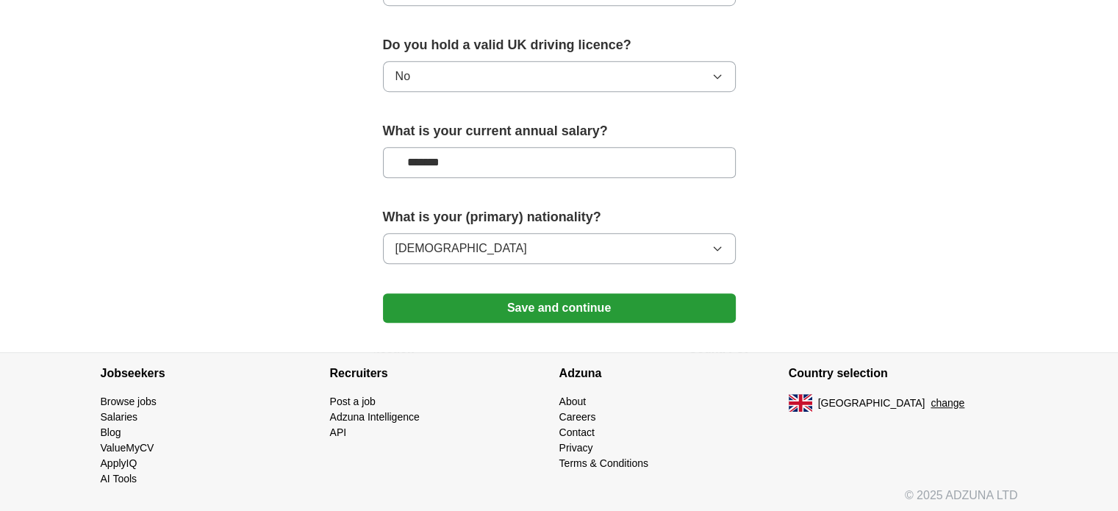
click at [588, 308] on button "Save and continue" at bounding box center [559, 307] width 353 height 29
